Goal: Task Accomplishment & Management: Use online tool/utility

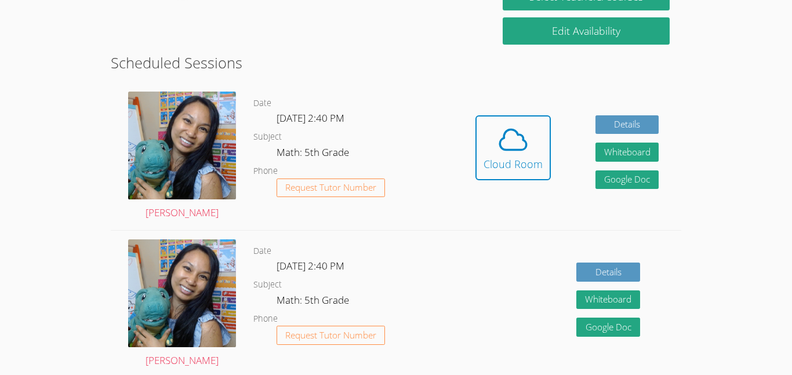
scroll to position [279, 0]
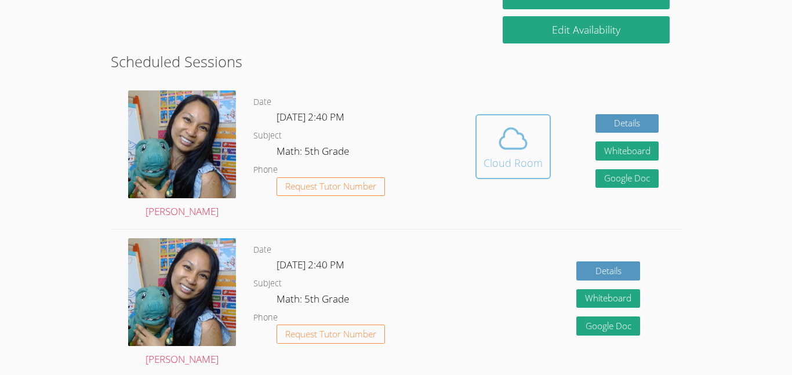
click at [525, 137] on icon at bounding box center [513, 138] width 32 height 32
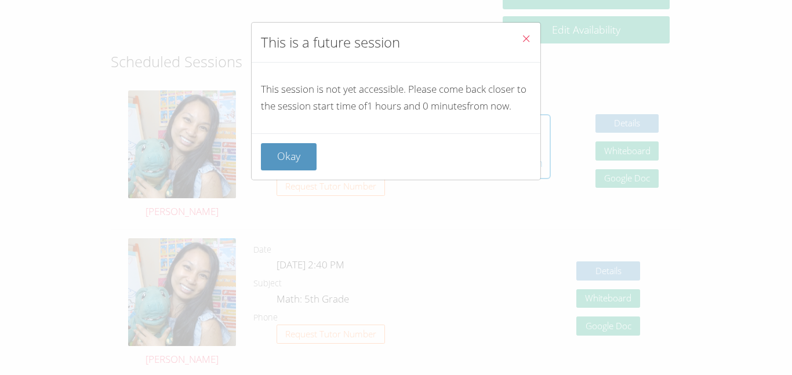
click at [521, 30] on button "Close" at bounding box center [526, 40] width 28 height 35
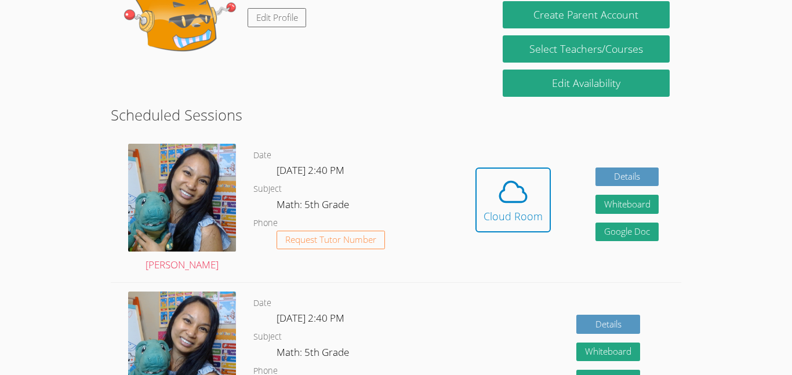
scroll to position [223, 0]
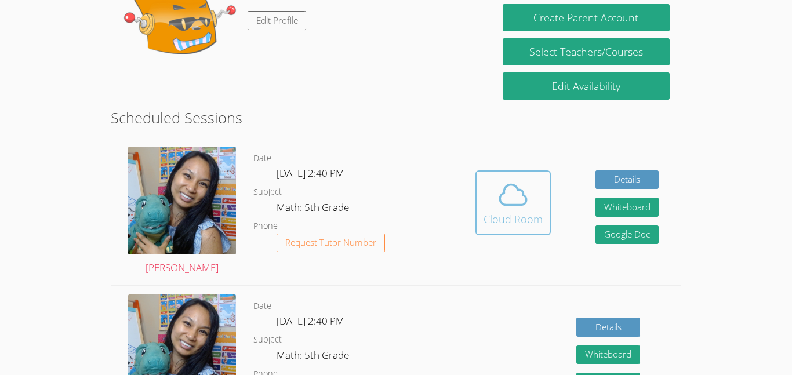
click at [523, 194] on icon at bounding box center [513, 194] width 27 height 20
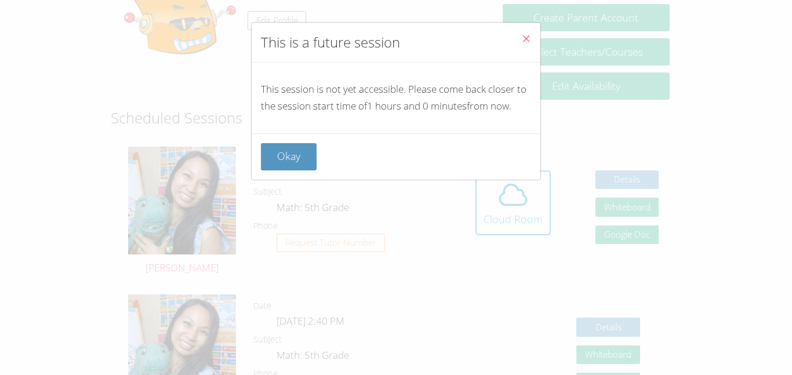
click at [530, 27] on button "Close" at bounding box center [526, 40] width 28 height 35
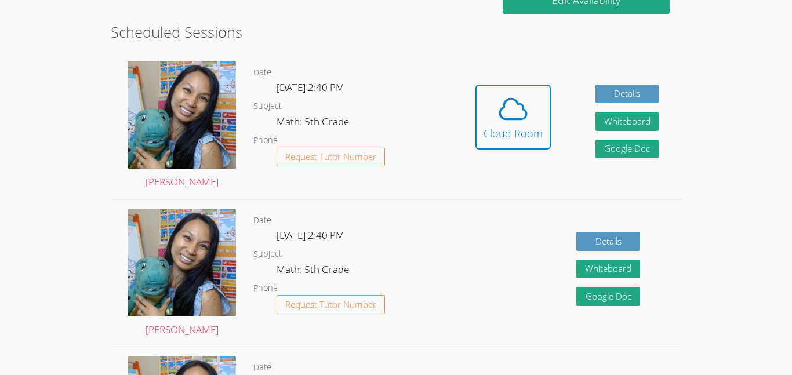
scroll to position [304, 0]
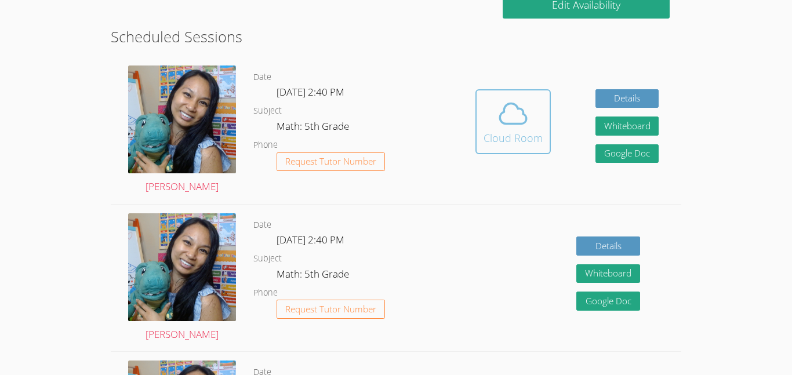
click at [499, 141] on div "Cloud Room" at bounding box center [513, 138] width 59 height 16
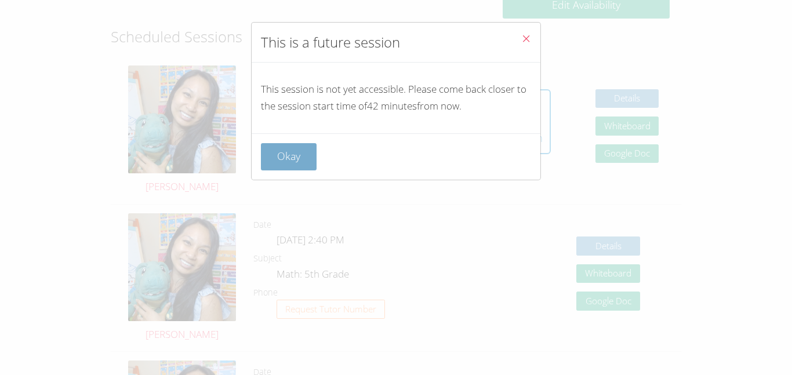
click at [275, 159] on button "Okay" at bounding box center [289, 156] width 56 height 27
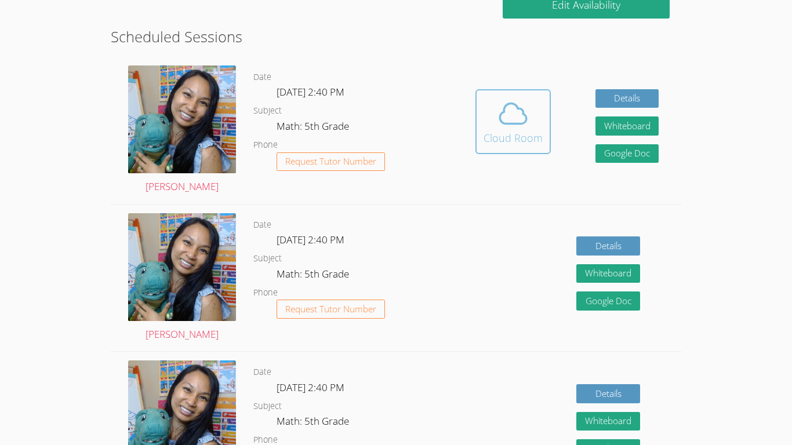
click at [494, 136] on div "Cloud Room" at bounding box center [513, 138] width 59 height 16
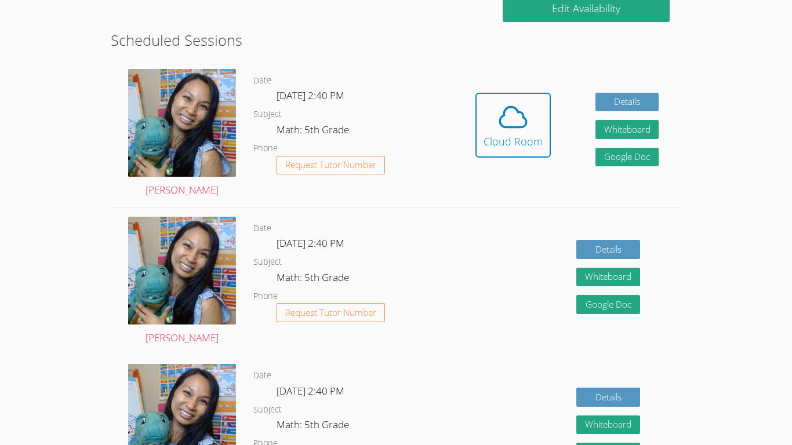
scroll to position [390, 0]
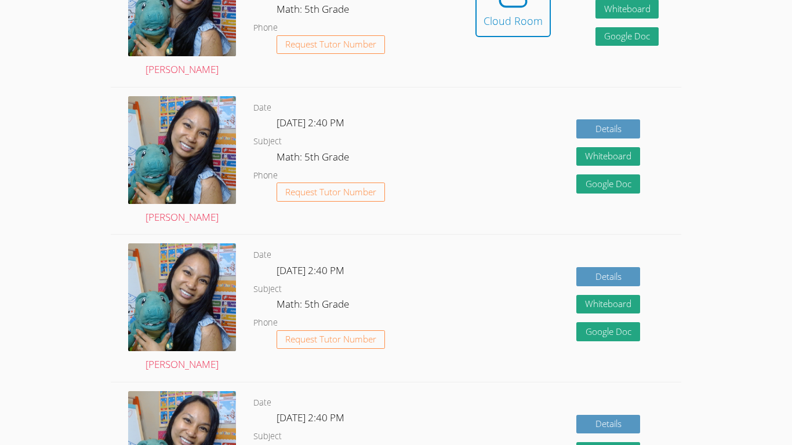
scroll to position [422, 0]
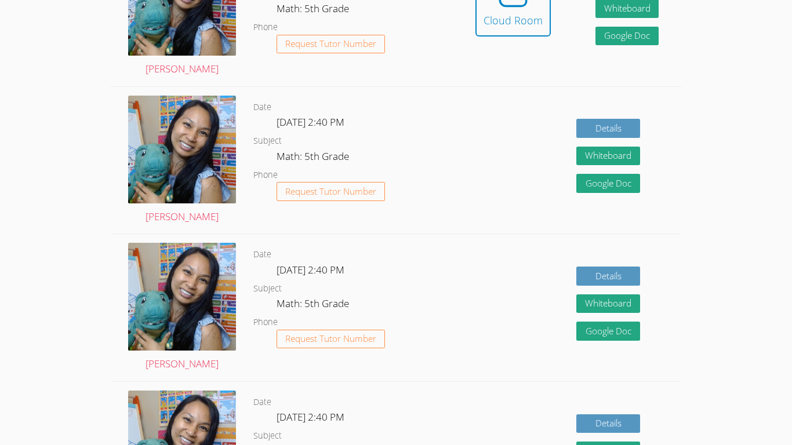
click at [532, 72] on div "Hidden Cloud Room Details Whiteboard Hidden Google Doc" at bounding box center [567, 12] width 228 height 147
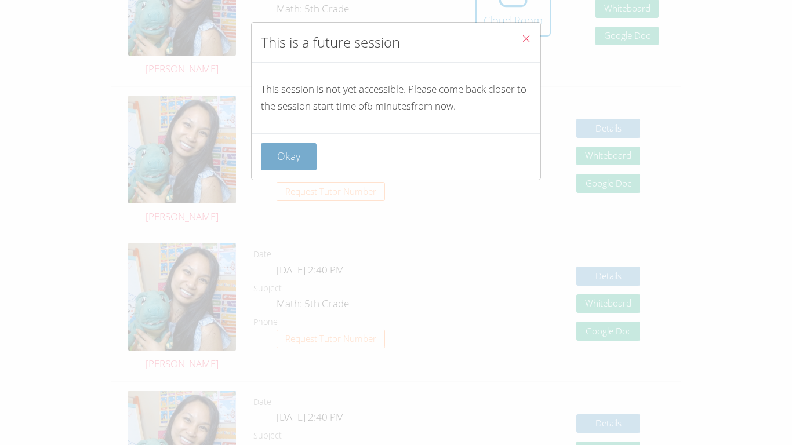
click at [286, 169] on button "Okay" at bounding box center [289, 156] width 56 height 27
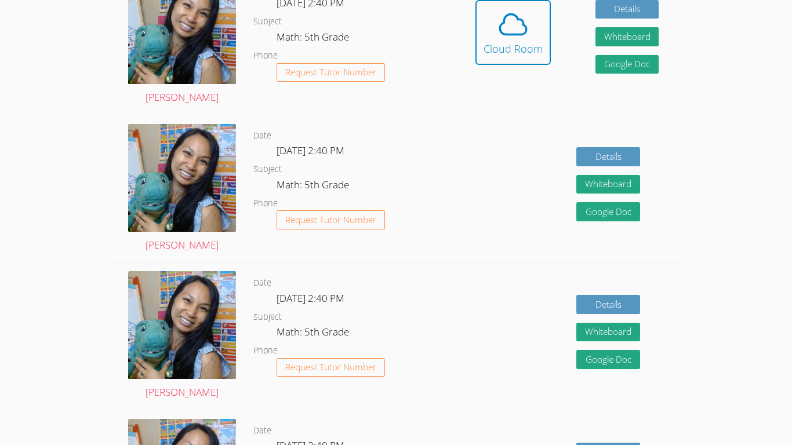
scroll to position [402, 0]
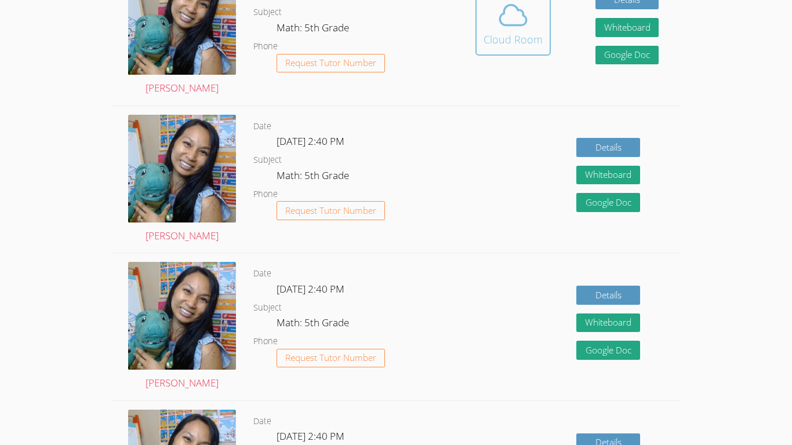
click at [520, 55] on button "Cloud Room" at bounding box center [513, 23] width 75 height 65
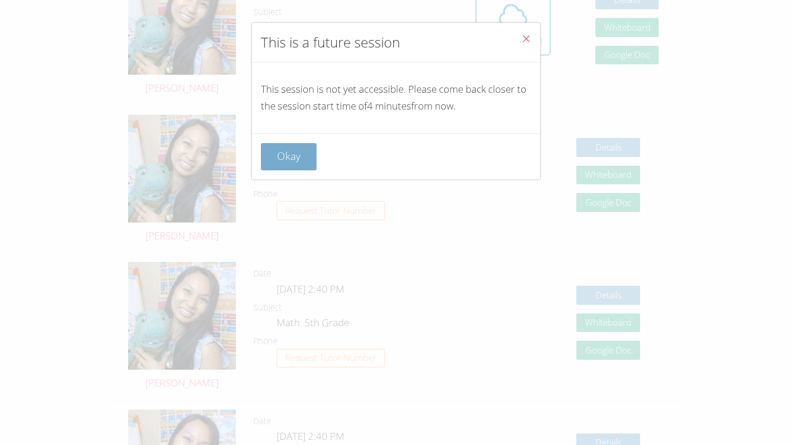
click at [288, 166] on button "Okay" at bounding box center [289, 156] width 56 height 27
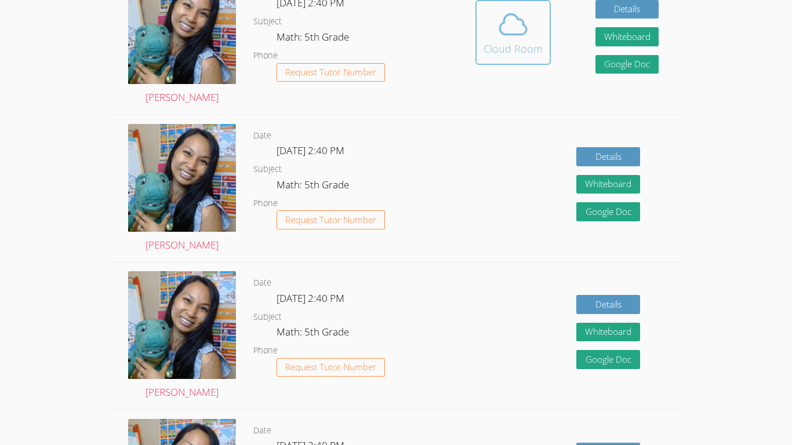
click at [522, 27] on icon at bounding box center [513, 24] width 32 height 32
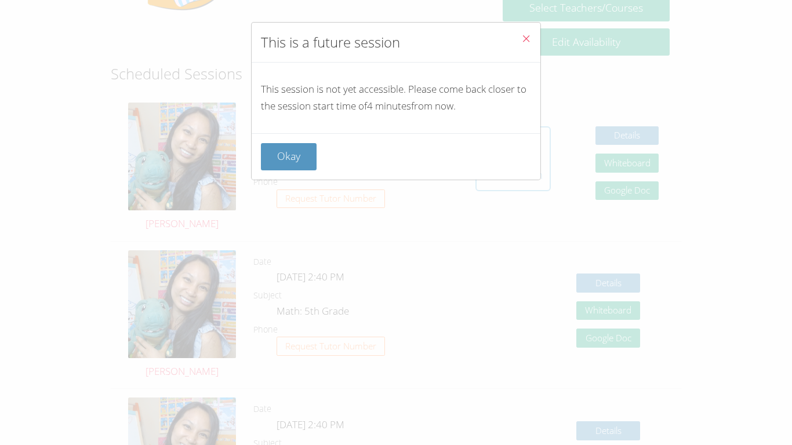
scroll to position [257, 0]
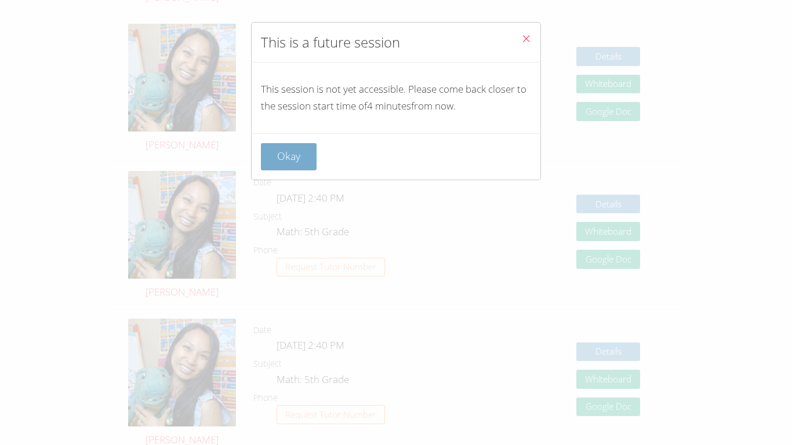
click at [296, 150] on button "Okay" at bounding box center [289, 156] width 56 height 27
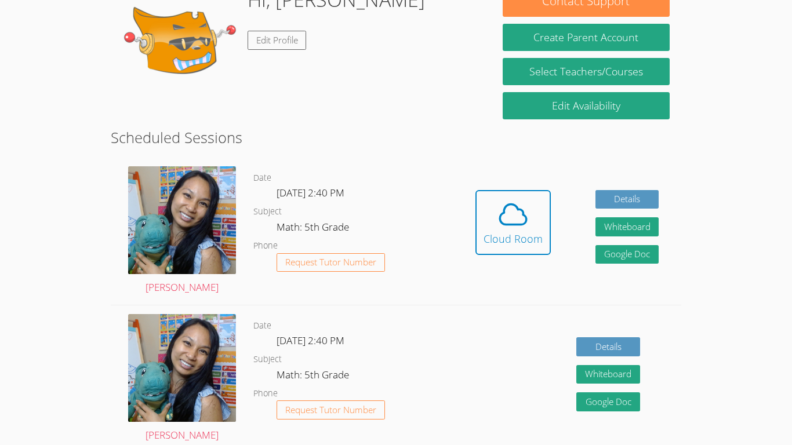
click at [311, 169] on div "Date [DATE] 2:40 PM Subject Math: 5th Grade Phone Request Tutor Number" at bounding box center [353, 231] width 200 height 147
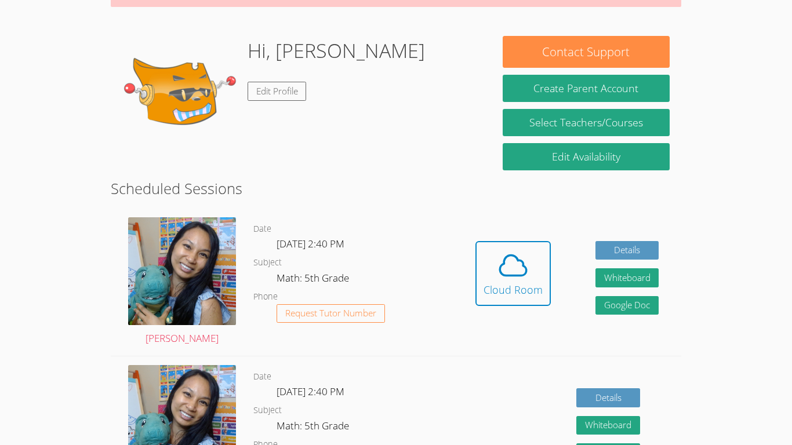
scroll to position [155, 0]
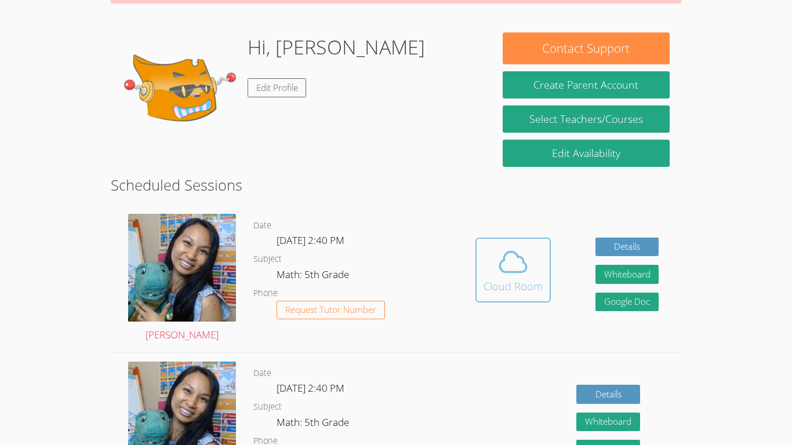
click at [516, 271] on icon at bounding box center [513, 262] width 32 height 32
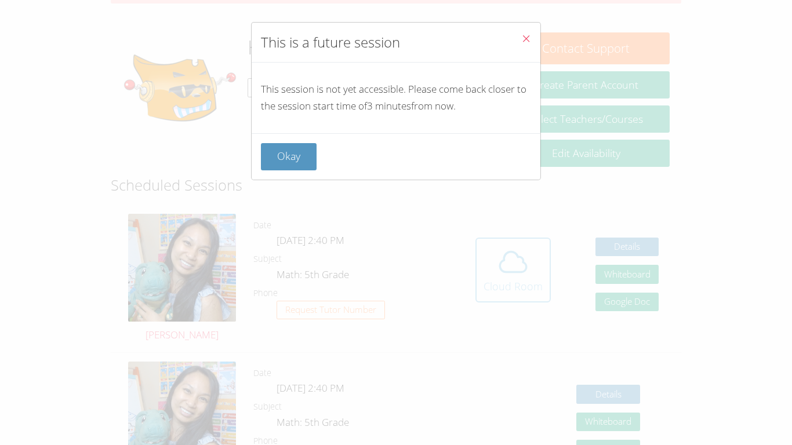
scroll to position [179, 0]
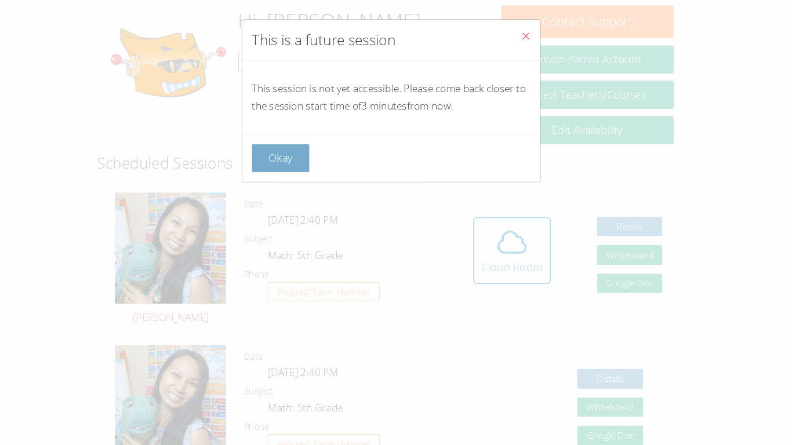
click at [289, 151] on button "Okay" at bounding box center [289, 156] width 56 height 27
click at [288, 166] on h2 "Scheduled Sessions" at bounding box center [396, 161] width 571 height 22
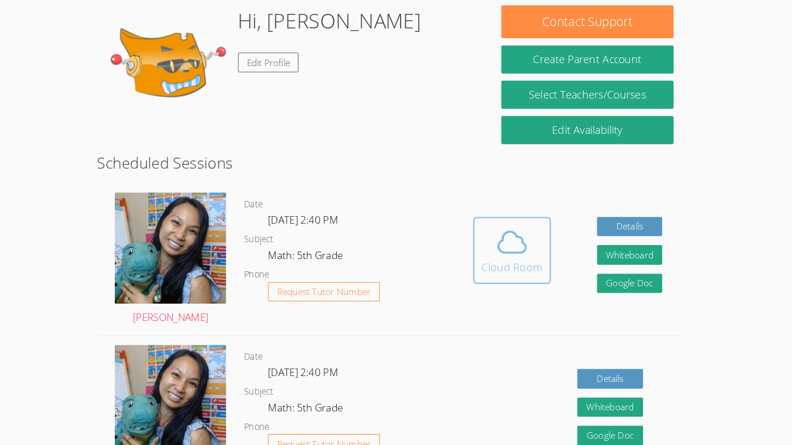
click at [509, 244] on icon at bounding box center [513, 238] width 32 height 32
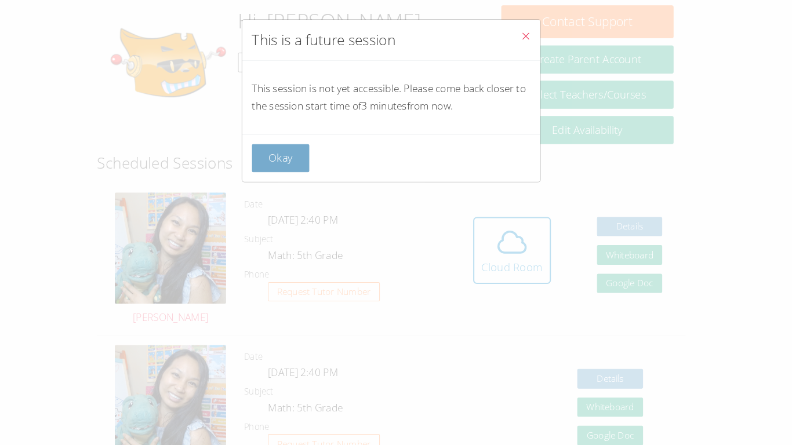
click at [281, 156] on button "Okay" at bounding box center [289, 156] width 56 height 27
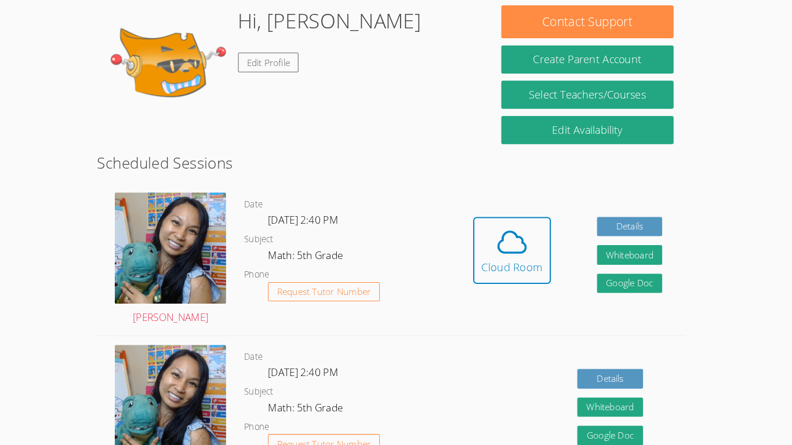
click at [566, 226] on div "Hidden Cloud Room Details Whiteboard Hidden Google Doc" at bounding box center [567, 255] width 228 height 147
click at [516, 244] on icon at bounding box center [513, 238] width 32 height 32
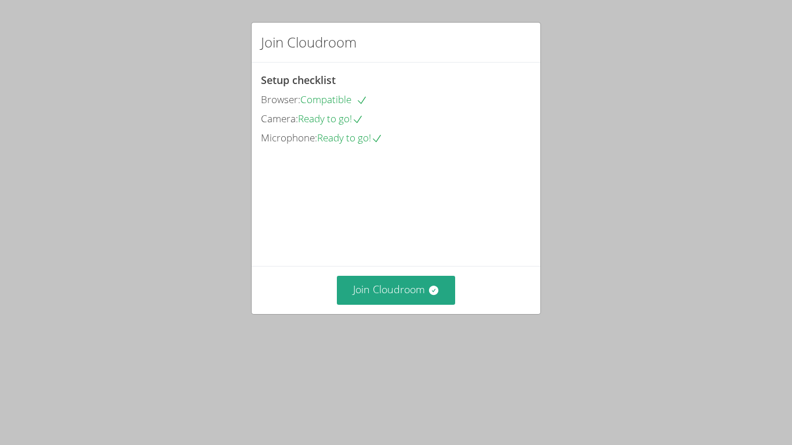
click at [365, 379] on div "Join Cloudroom Setup checklist Browser: Compatible Camera: Ready to go! Microph…" at bounding box center [396, 222] width 792 height 445
click at [371, 304] on button "Join Cloudroom" at bounding box center [396, 290] width 119 height 28
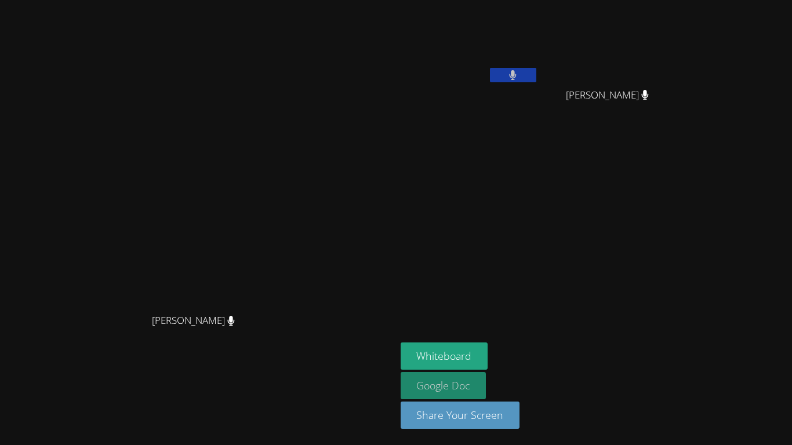
click at [487, 390] on link "Google Doc" at bounding box center [444, 385] width 86 height 27
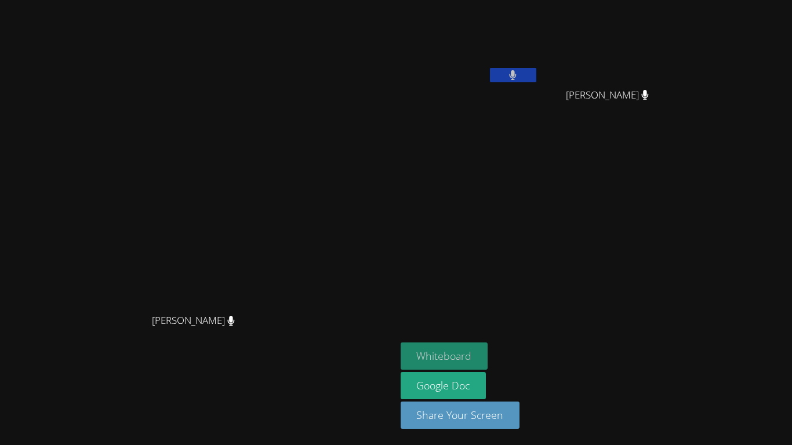
click at [488, 348] on button "Whiteboard" at bounding box center [445, 356] width 88 height 27
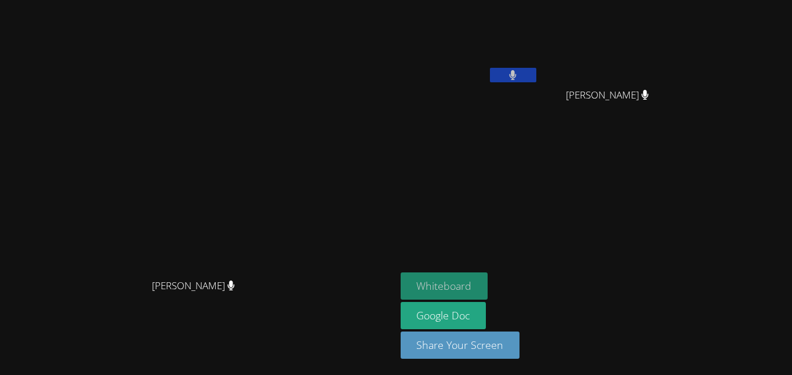
click at [488, 286] on button "Whiteboard" at bounding box center [445, 286] width 88 height 27
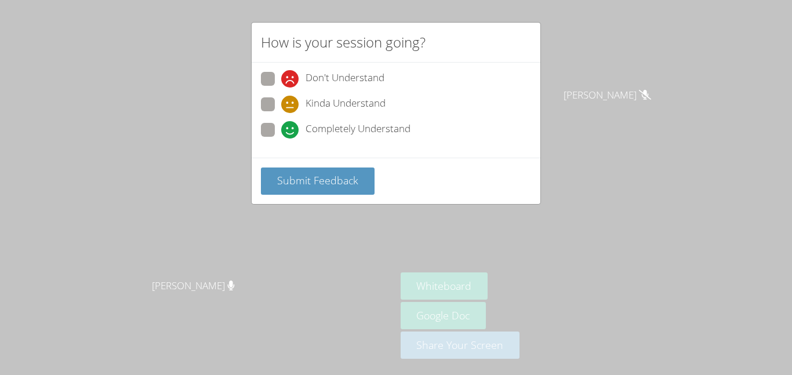
click at [281, 139] on span at bounding box center [281, 139] width 0 height 0
click at [281, 132] on input "Completely Understand" at bounding box center [286, 128] width 10 height 10
radio input "true"
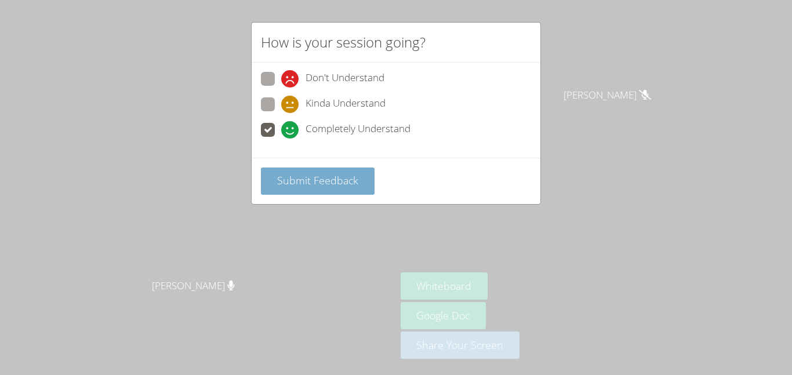
click at [286, 180] on span "Submit Feedback" at bounding box center [317, 180] width 81 height 14
